Goal: Check status: Check status

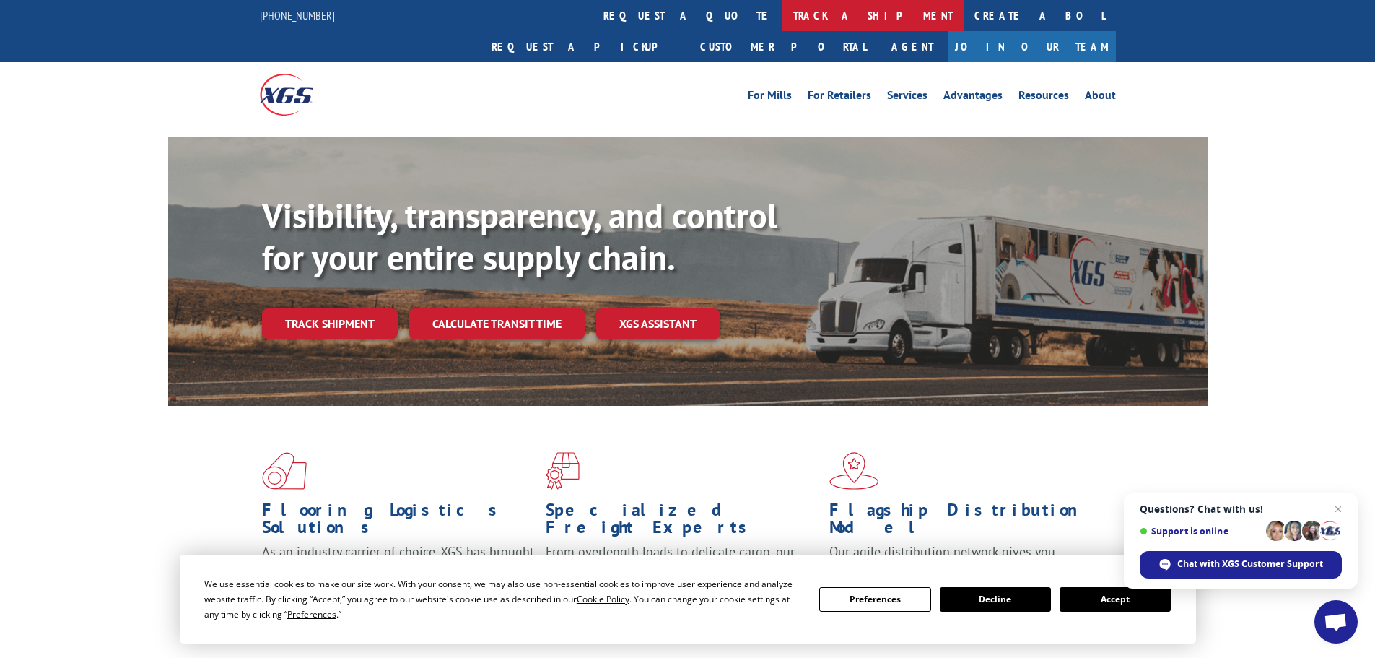
click at [783, 17] on link "track a shipment" at bounding box center [873, 15] width 181 height 31
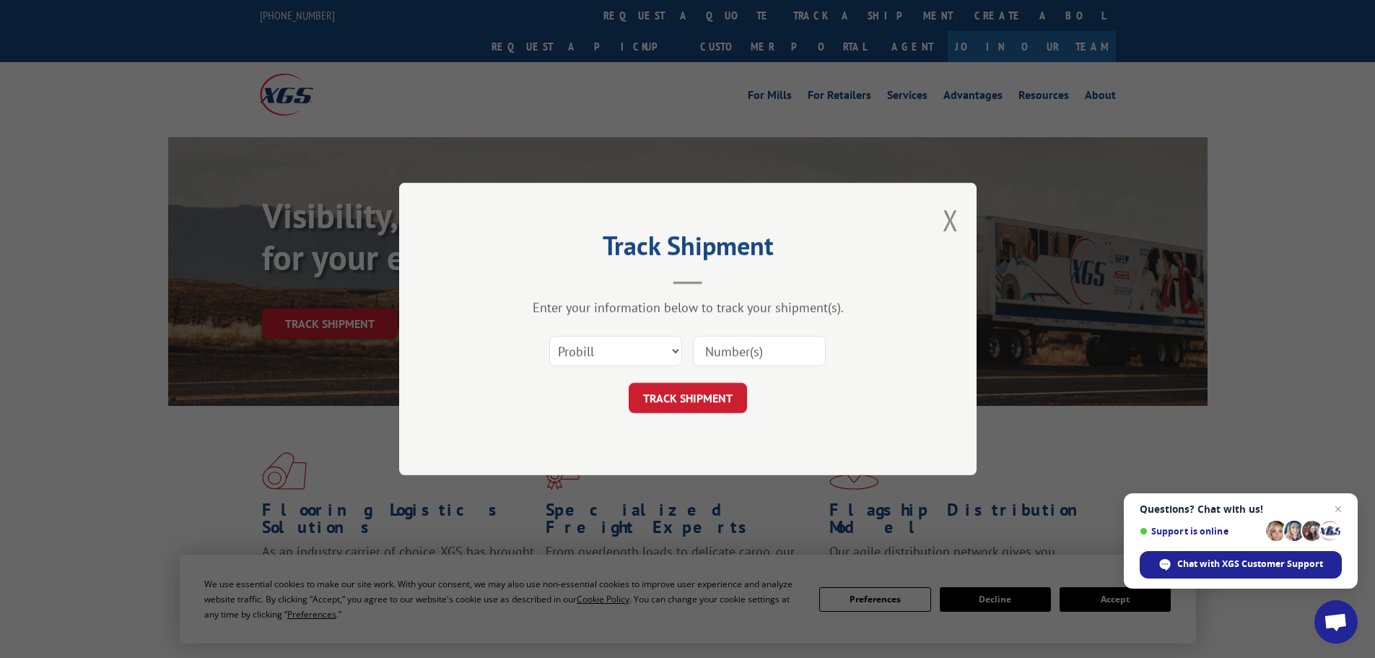
click at [750, 357] on input at bounding box center [759, 351] width 133 height 30
paste input "2877155"
type input "2877155"
click at [715, 396] on button "TRACK SHIPMENT" at bounding box center [688, 398] width 118 height 30
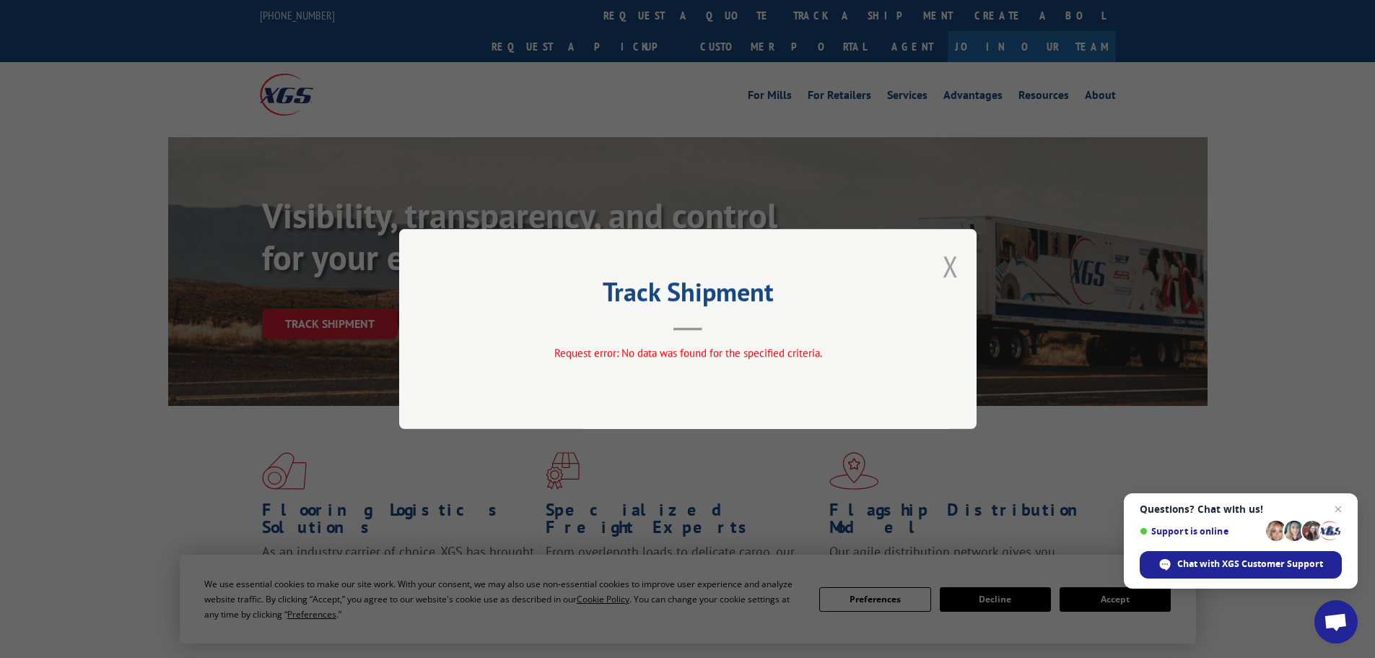
click at [947, 260] on button "Close modal" at bounding box center [951, 266] width 16 height 38
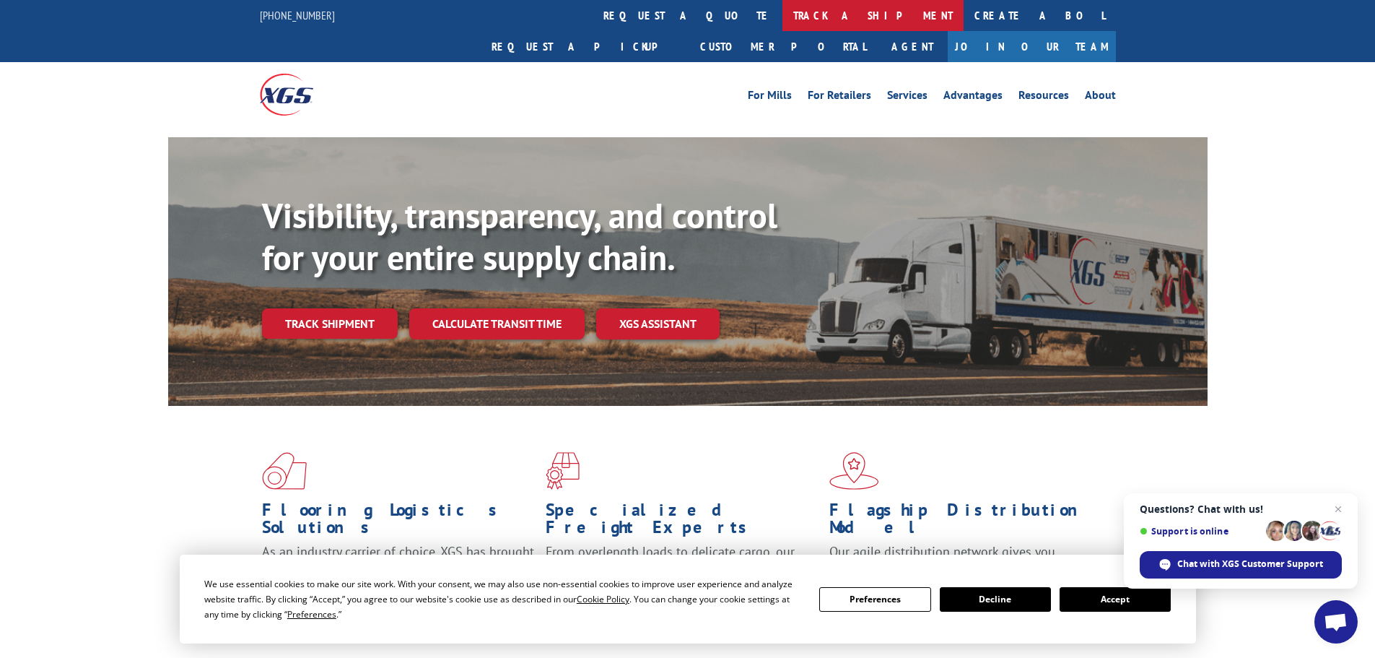
click at [783, 12] on link "track a shipment" at bounding box center [873, 15] width 181 height 31
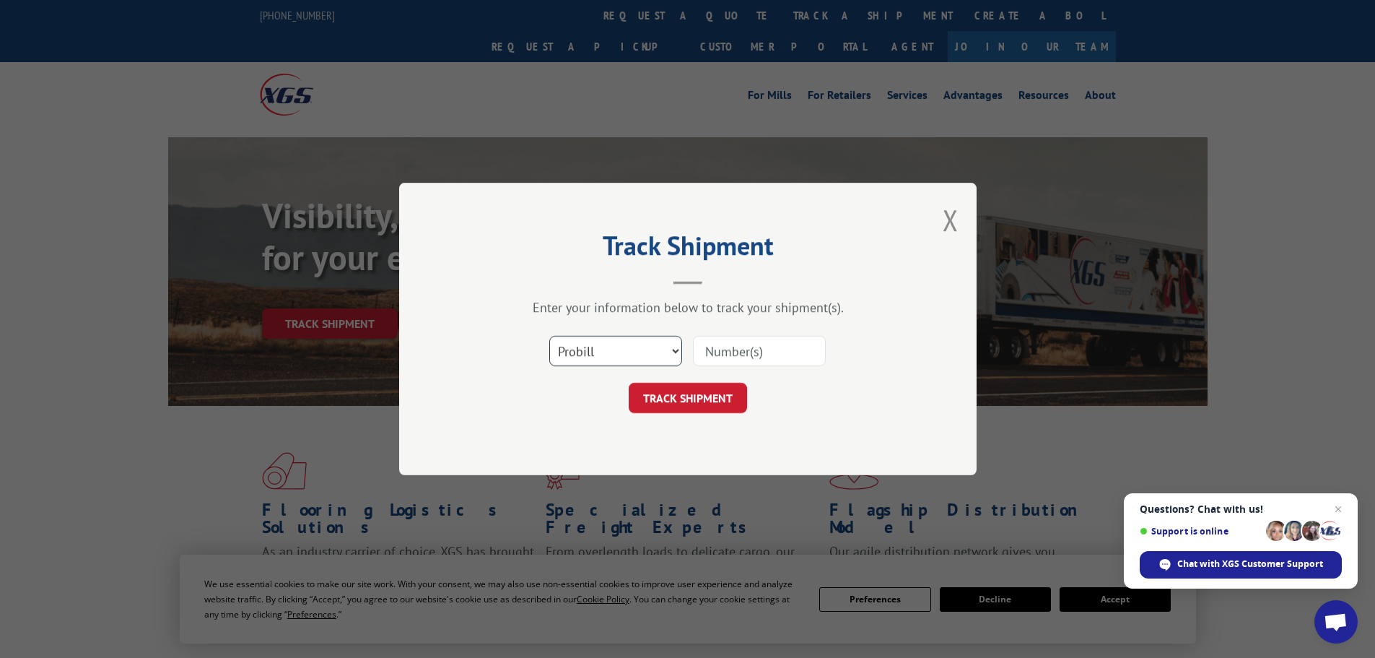
click at [591, 352] on select "Select category... Probill BOL PO" at bounding box center [615, 351] width 133 height 30
select select "bol"
click at [549, 336] on select "Select category... Probill BOL PO" at bounding box center [615, 351] width 133 height 30
drag, startPoint x: 747, startPoint y: 343, endPoint x: 746, endPoint y: 354, distance: 11.6
click at [747, 343] on input at bounding box center [759, 351] width 133 height 30
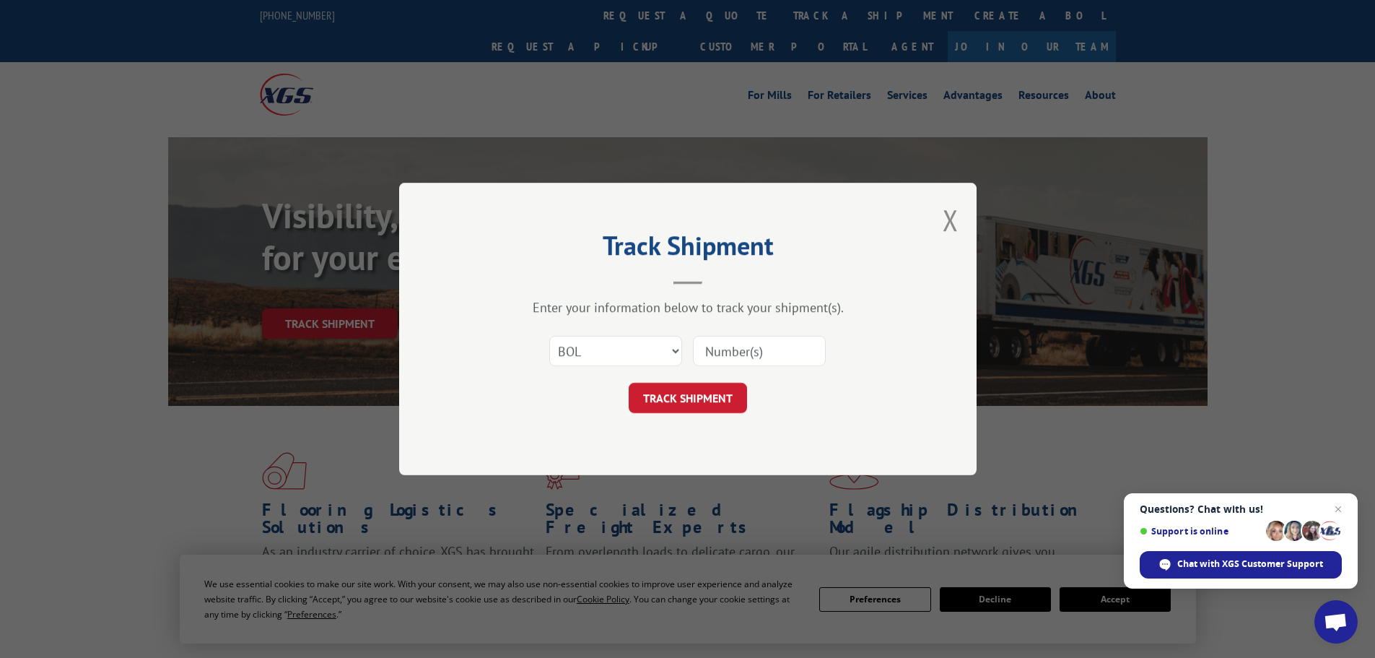
paste input "2877155"
type input "2877155"
click at [723, 399] on button "TRACK SHIPMENT" at bounding box center [688, 398] width 118 height 30
